Goal: Check status: Check status

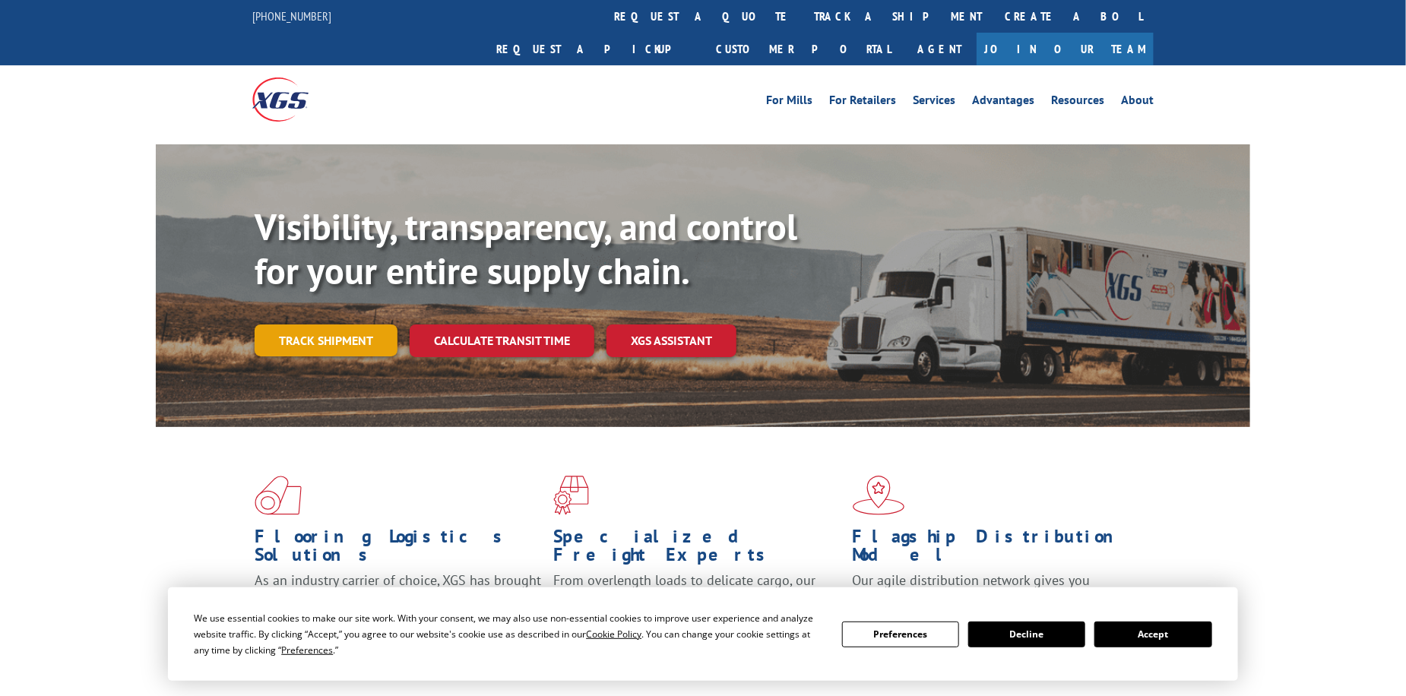
click at [318, 325] on link "Track shipment" at bounding box center [326, 341] width 143 height 32
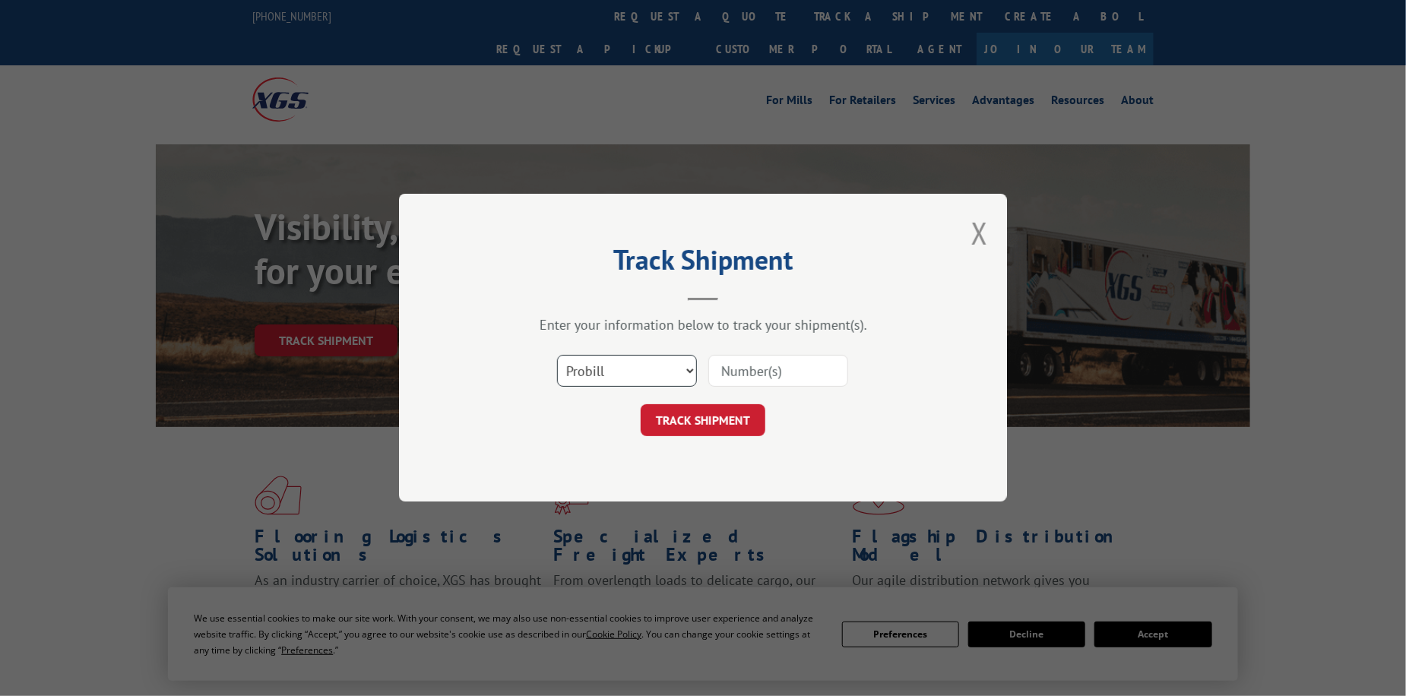
click at [636, 361] on select "Select category... Probill BOL PO" at bounding box center [627, 372] width 140 height 32
click at [557, 356] on select "Select category... Probill BOL PO" at bounding box center [627, 372] width 140 height 32
click at [739, 365] on input at bounding box center [779, 372] width 140 height 32
paste input "263689251002"
type input "263689251002"
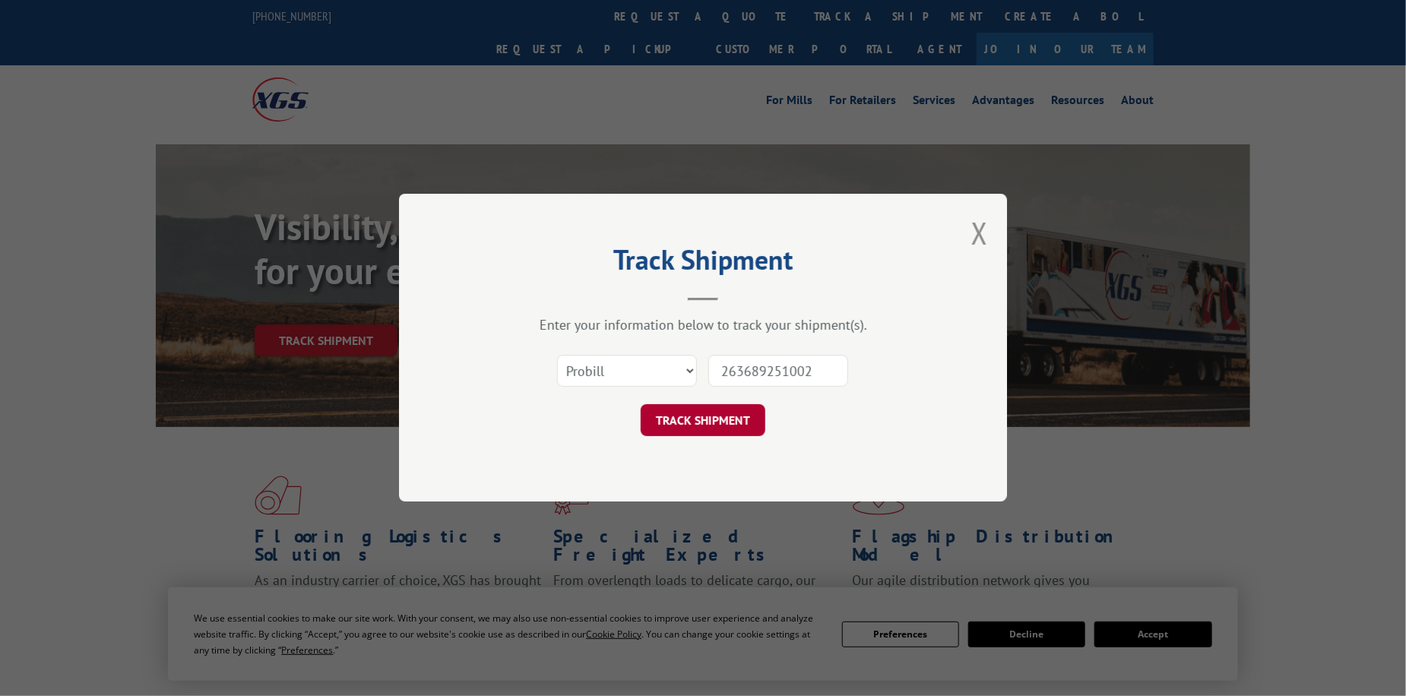
click at [725, 424] on button "TRACK SHIPMENT" at bounding box center [703, 421] width 125 height 32
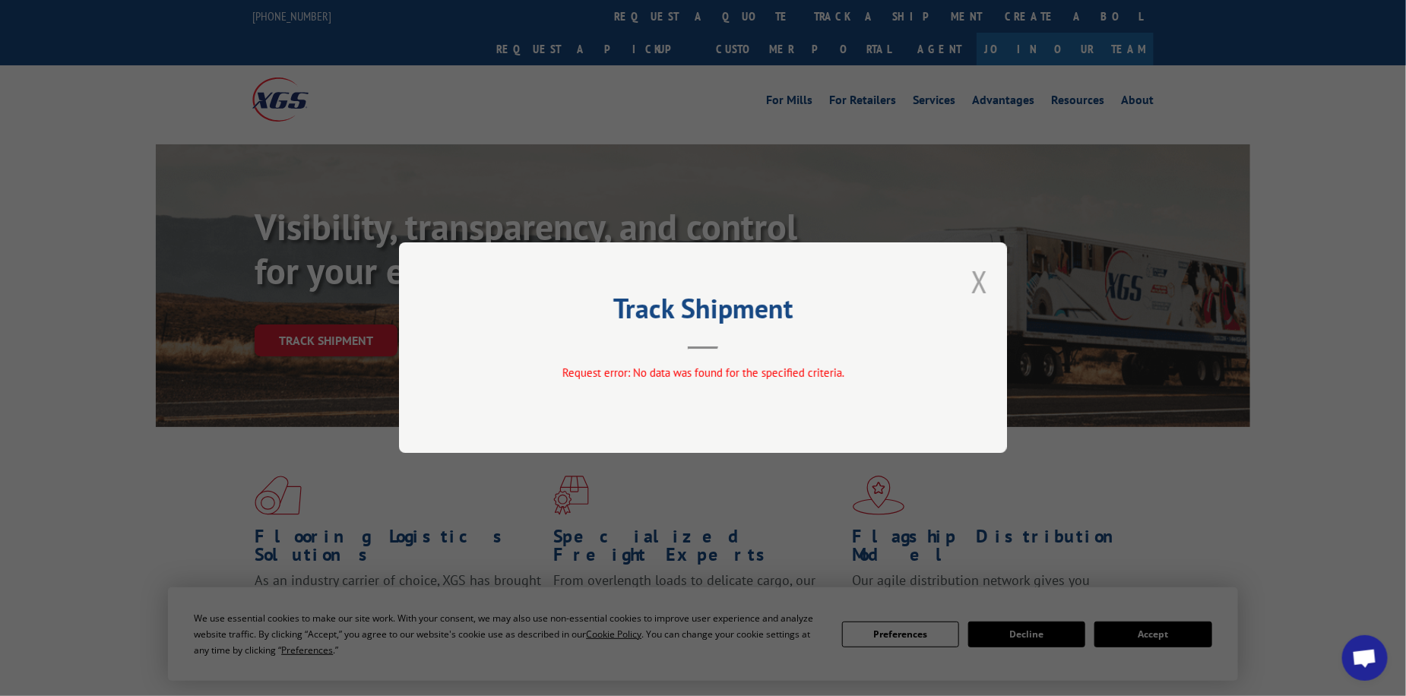
click at [985, 284] on button "Close modal" at bounding box center [980, 282] width 17 height 40
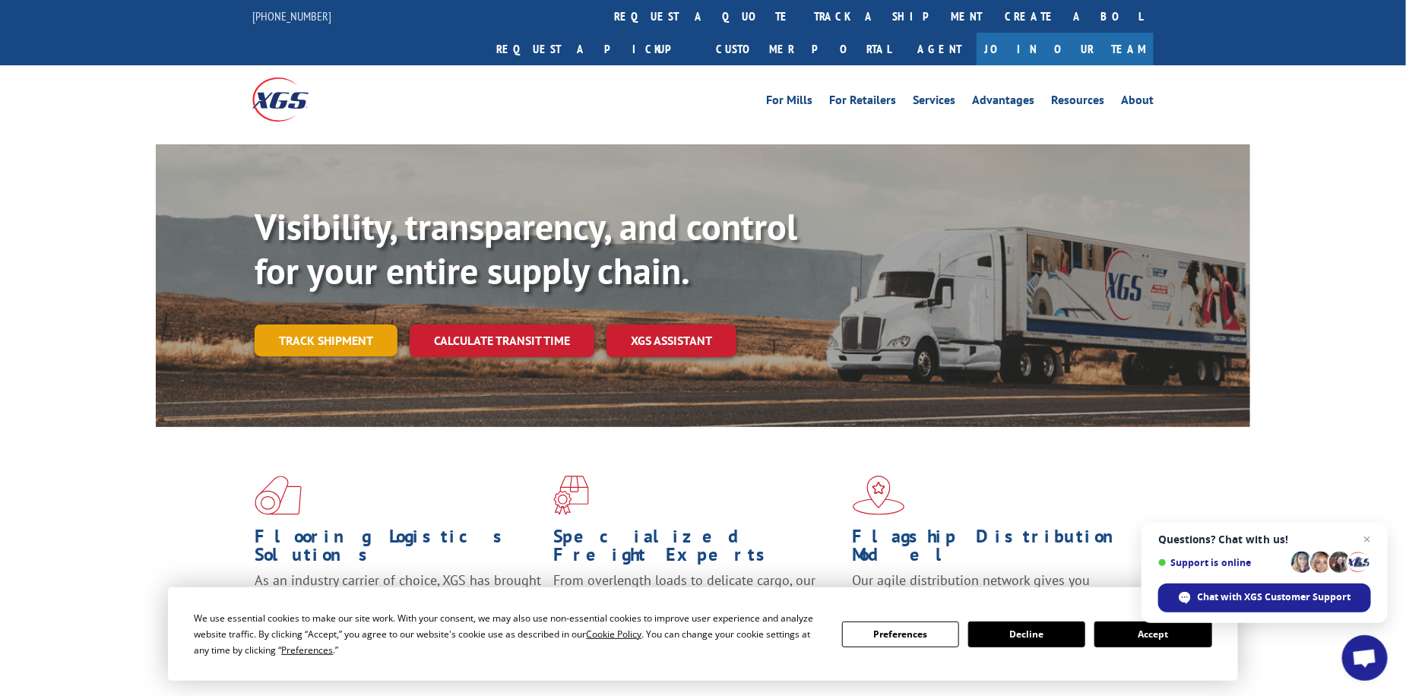
click at [373, 325] on link "Track shipment" at bounding box center [326, 341] width 143 height 32
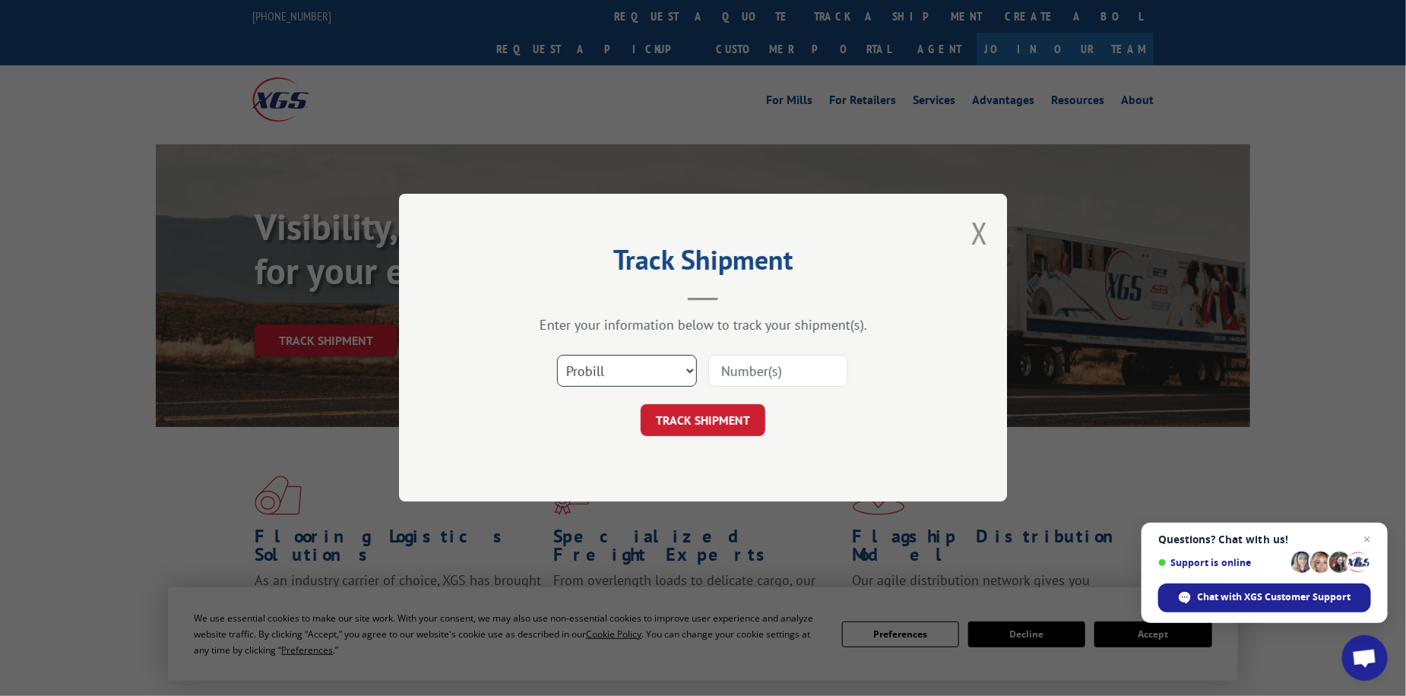
click at [629, 373] on select "Select category... Probill BOL PO" at bounding box center [627, 372] width 140 height 32
select select "bol"
click at [557, 356] on select "Select category... Probill BOL PO" at bounding box center [627, 372] width 140 height 32
click at [740, 368] on input at bounding box center [779, 372] width 140 height 32
type input "475474"
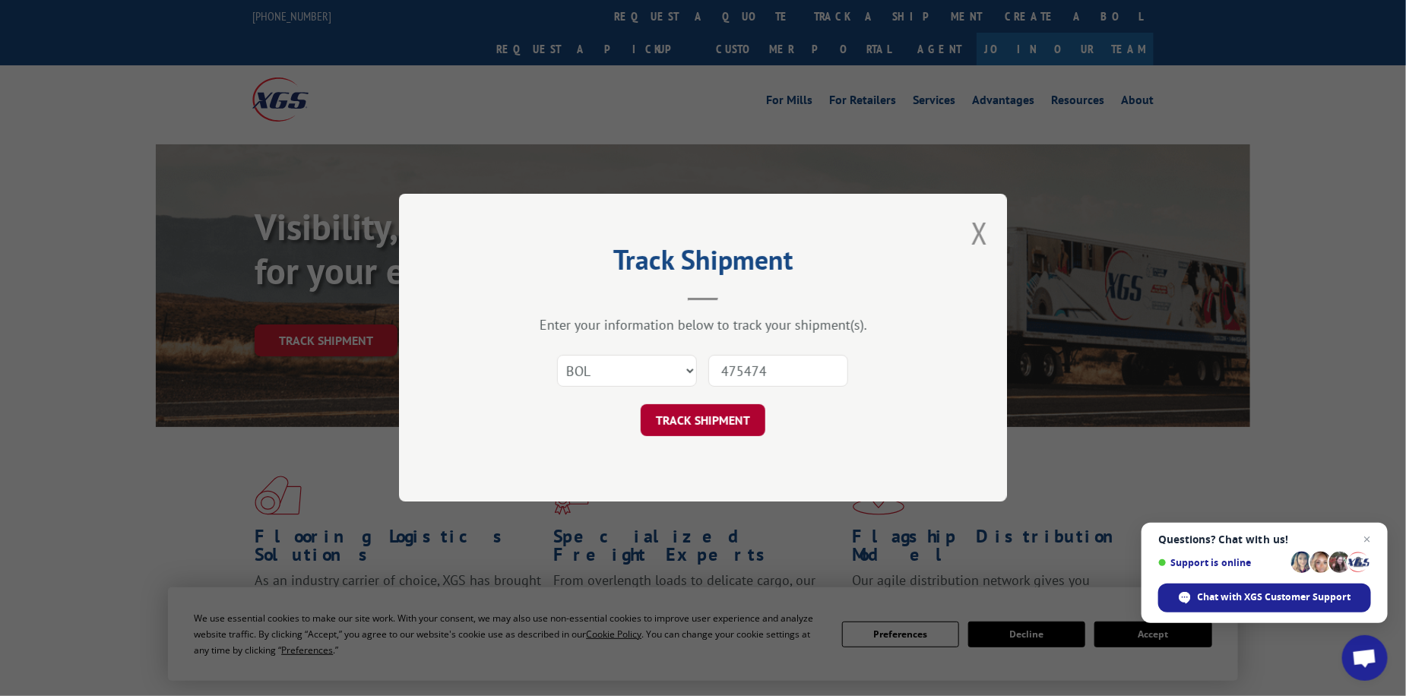
click at [720, 433] on button "TRACK SHIPMENT" at bounding box center [703, 421] width 125 height 32
